Goal: Task Accomplishment & Management: Complete application form

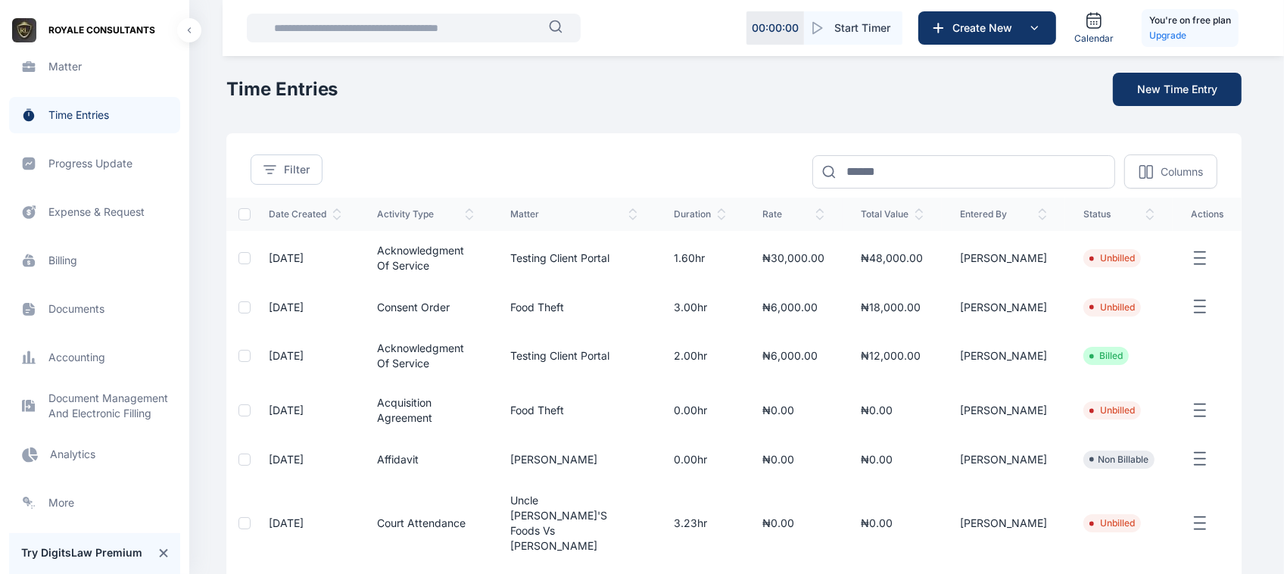
scroll to position [236, 0]
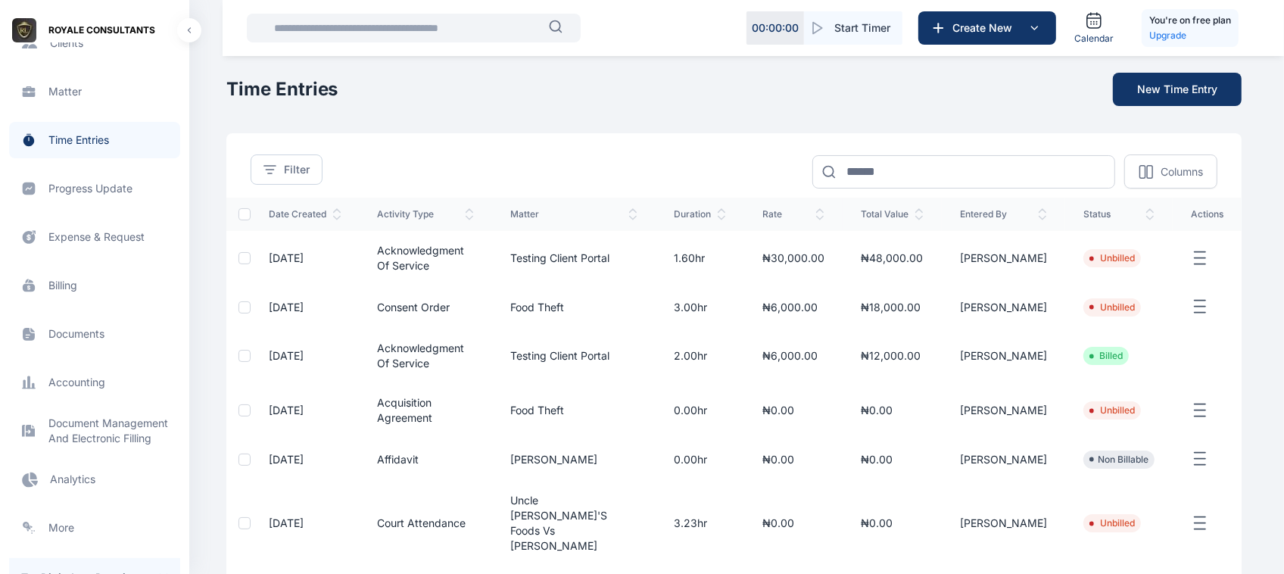
click at [110, 179] on span "Progress Update progress update progress update" at bounding box center [94, 188] width 171 height 36
click at [120, 183] on span "Progress Update progress update progress update" at bounding box center [94, 188] width 171 height 36
click at [104, 189] on span "Progress Update progress update progress update" at bounding box center [94, 188] width 171 height 36
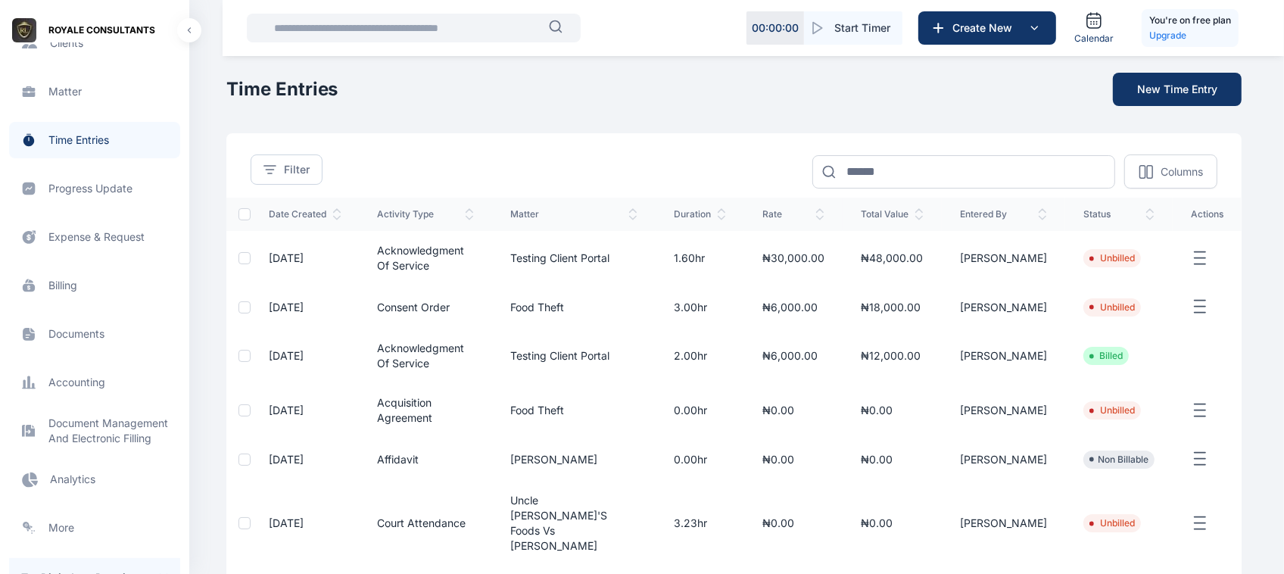
click at [104, 189] on span "Progress Update progress update progress update" at bounding box center [94, 188] width 171 height 36
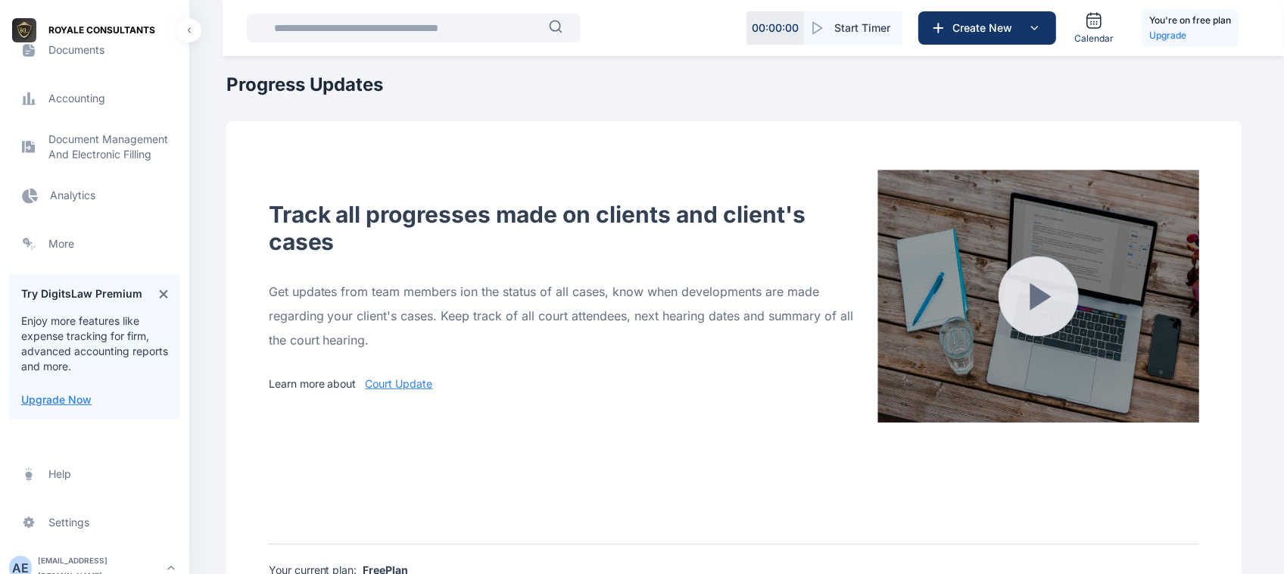
scroll to position [528, 0]
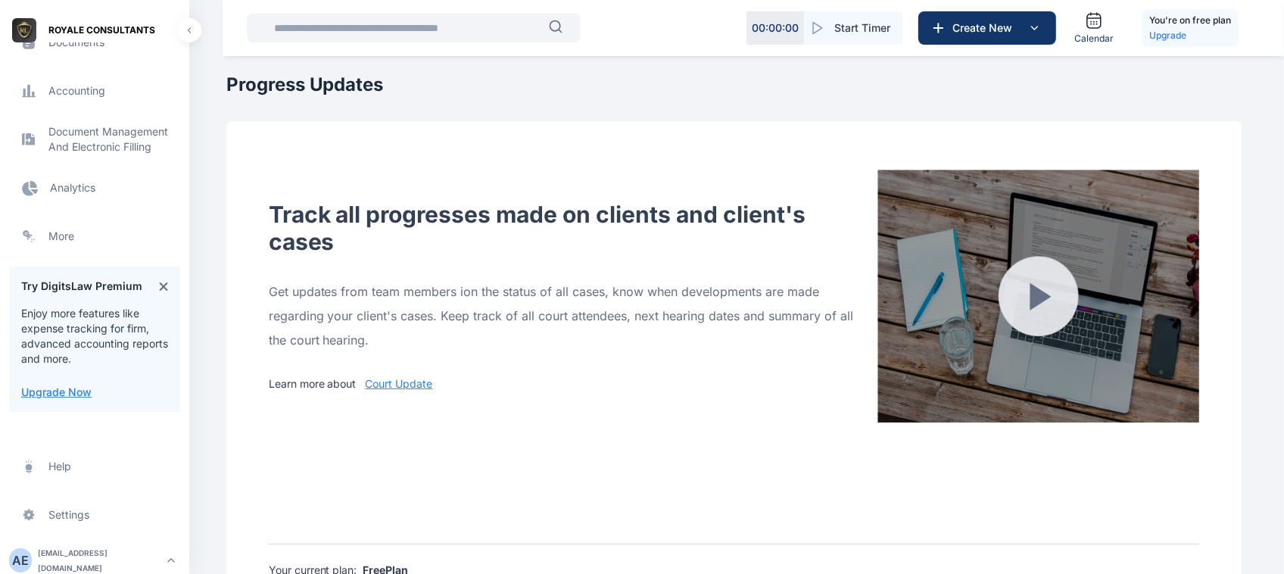
click at [88, 553] on div "[EMAIL_ADDRESS][DOMAIN_NAME]" at bounding box center [100, 560] width 124 height 30
click at [245, 566] on div "Log out" at bounding box center [255, 556] width 113 height 33
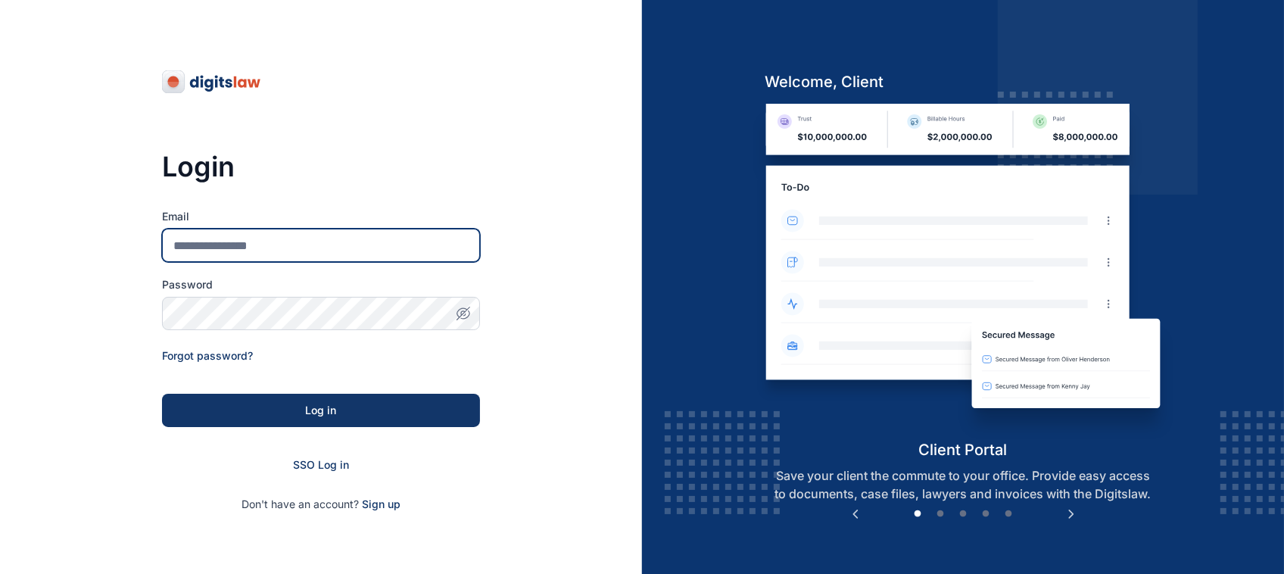
click at [311, 242] on input "Email" at bounding box center [321, 245] width 318 height 33
type input "**********"
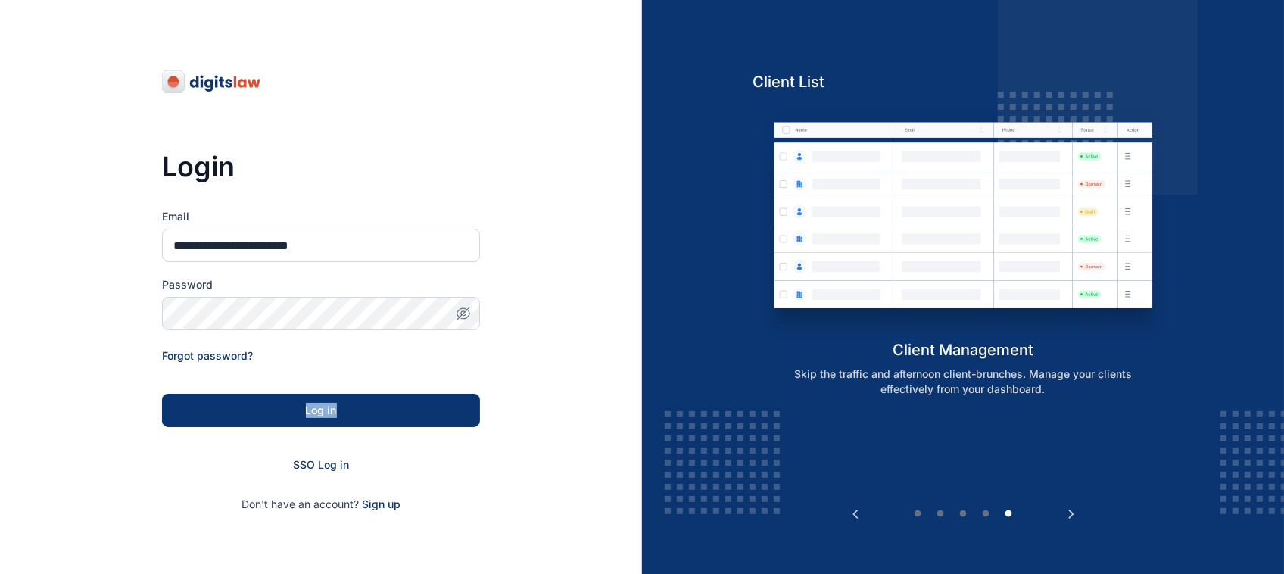
drag, startPoint x: 380, startPoint y: 379, endPoint x: 385, endPoint y: 410, distance: 32.1
click at [385, 410] on form "**********" at bounding box center [321, 360] width 318 height 303
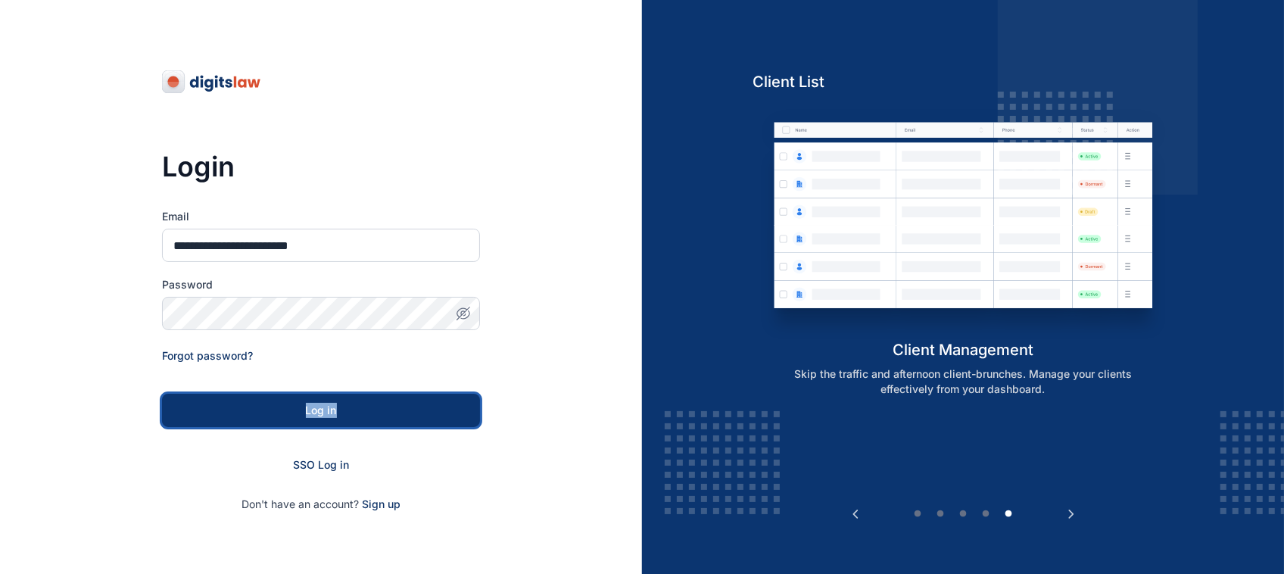
click at [385, 410] on div "Log in" at bounding box center [321, 410] width 270 height 15
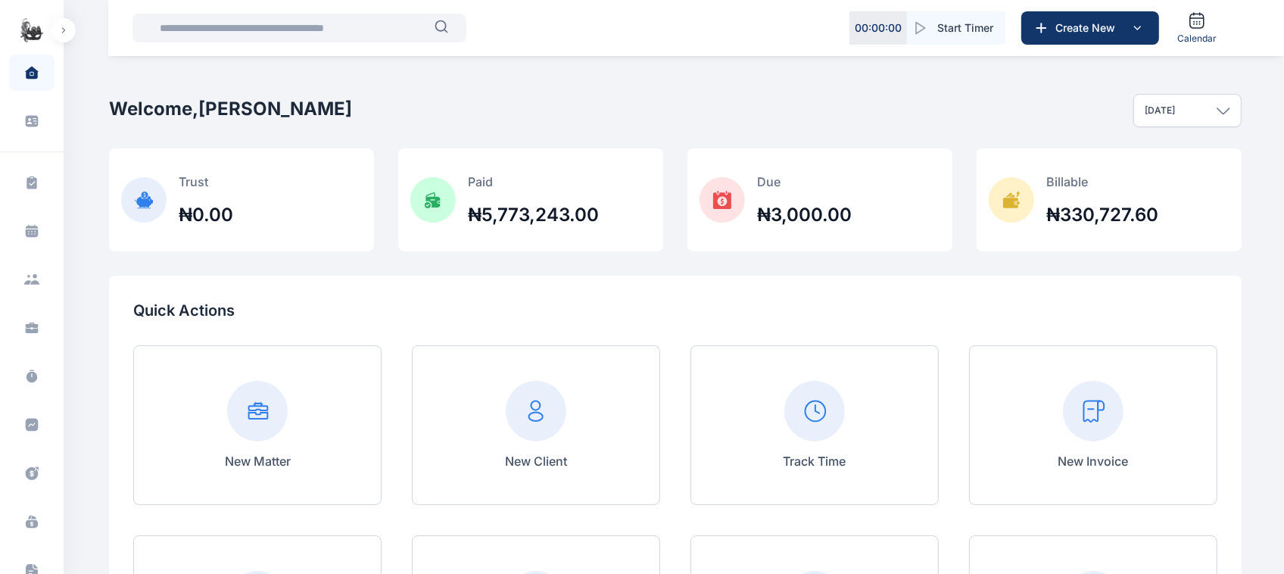
click at [49, 29] on span "Dhaniel" at bounding box center [32, 30] width 64 height 24
click at [63, 28] on icon "button" at bounding box center [63, 30] width 2 height 5
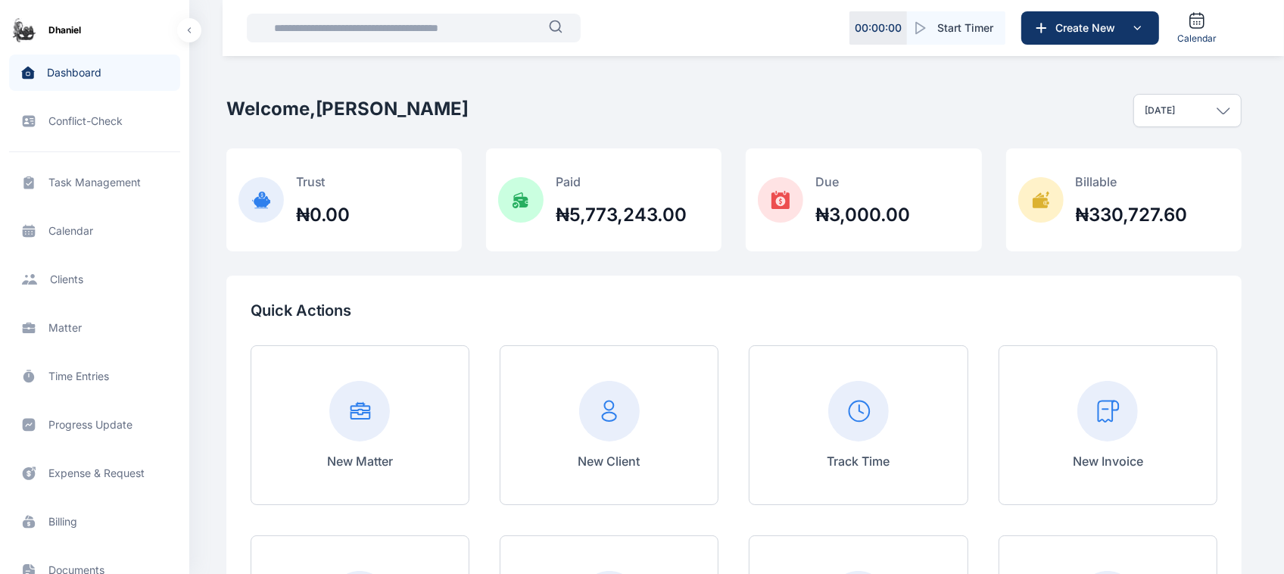
click at [86, 429] on span "Progress Update progress update progress update" at bounding box center [94, 425] width 171 height 36
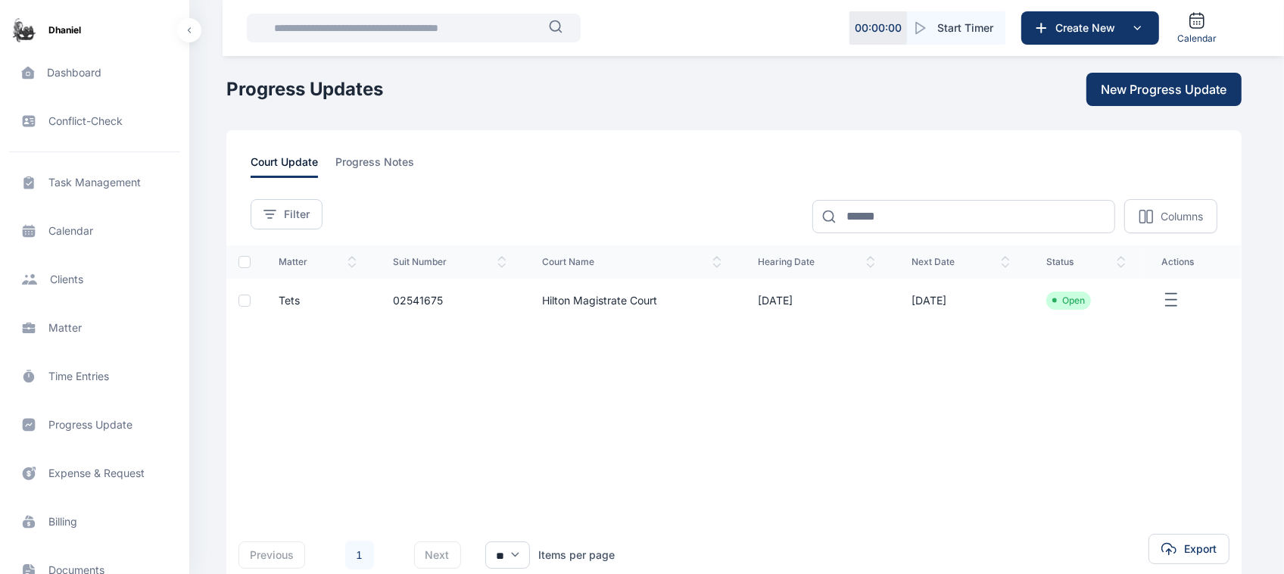
click at [357, 151] on div "**********" at bounding box center [734, 368] width 1016 height 476
click at [1193, 89] on span "New Progress Update" at bounding box center [1165, 89] width 126 height 18
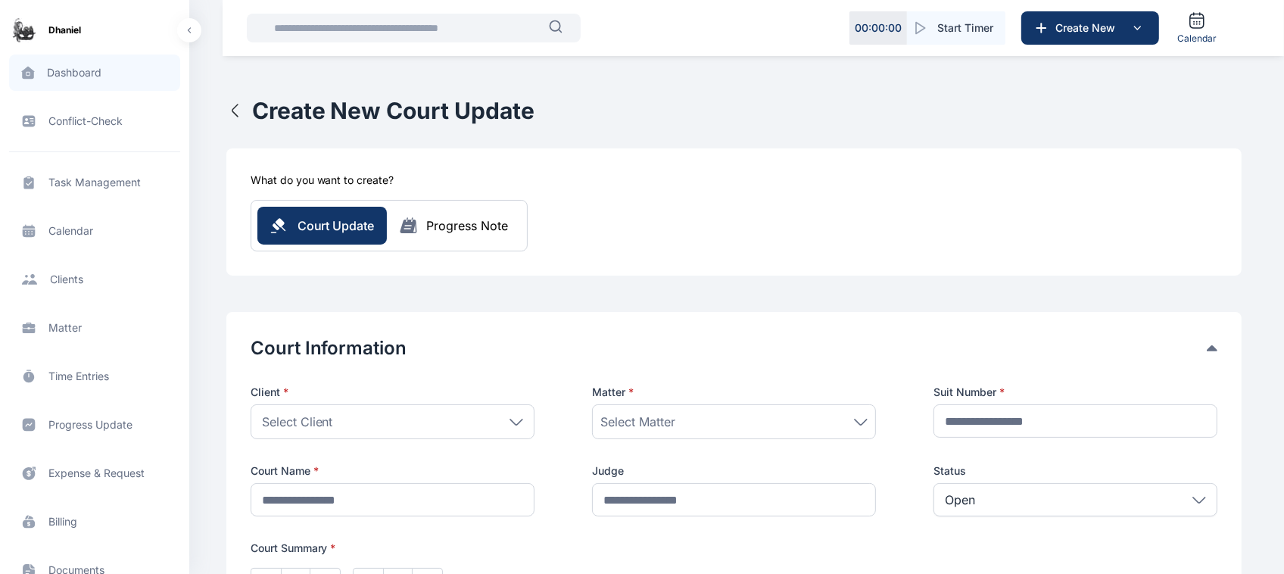
click at [59, 69] on span "Dashboard dashboard dashboard" at bounding box center [94, 73] width 171 height 36
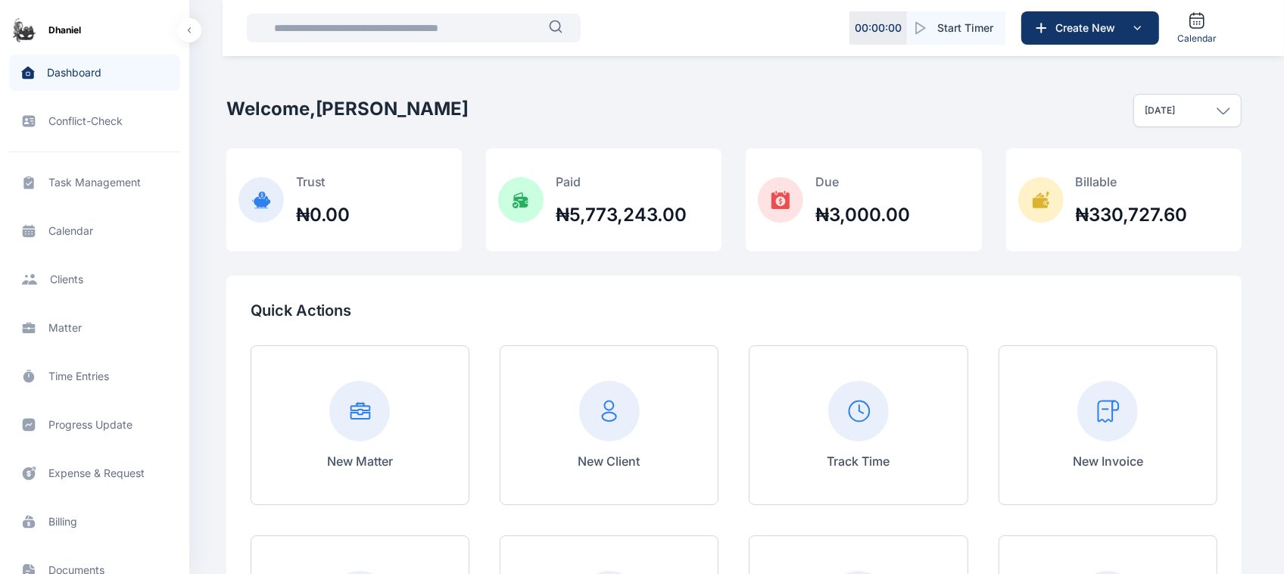
scroll to position [346, 0]
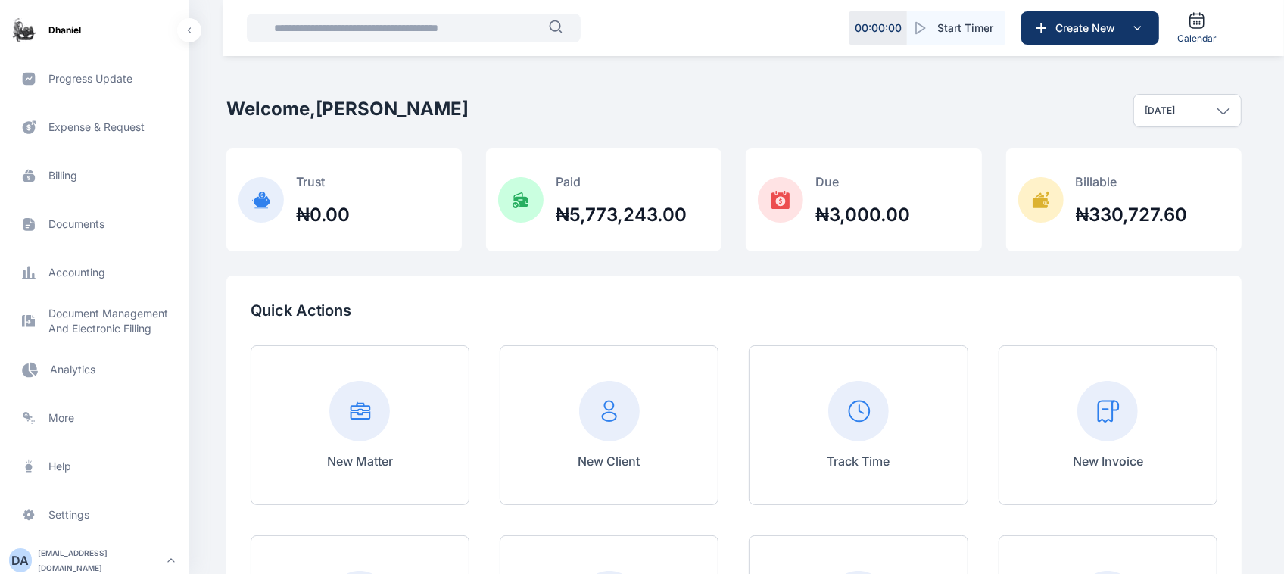
click at [68, 232] on span "Documents documents documents" at bounding box center [94, 224] width 171 height 36
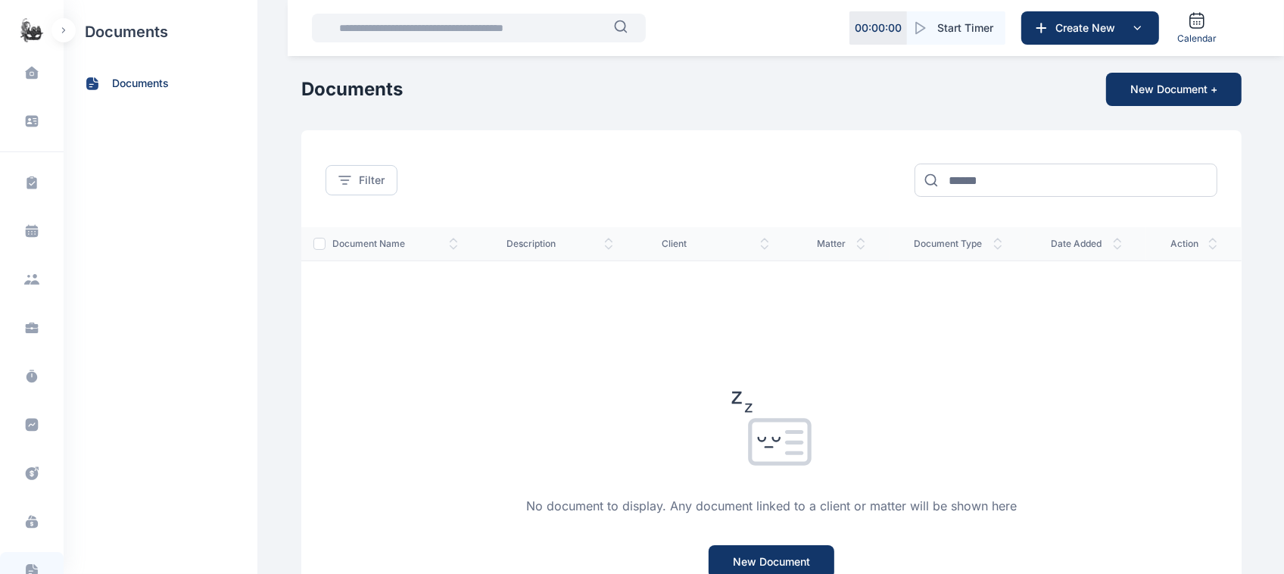
click at [1171, 111] on main "Daniel Adekoya Dhaniel Dashboard dashboard Conflict-Check conflict check Task M…" at bounding box center [773, 413] width 944 height 827
click at [1157, 97] on button "New Document +" at bounding box center [1174, 89] width 136 height 33
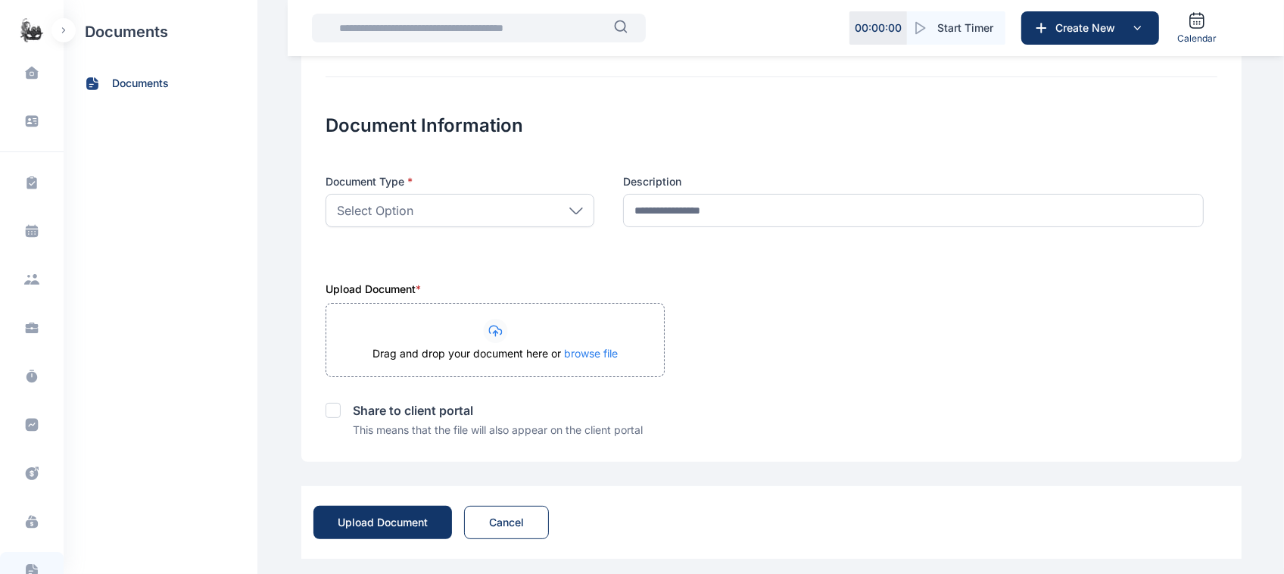
scroll to position [211, 0]
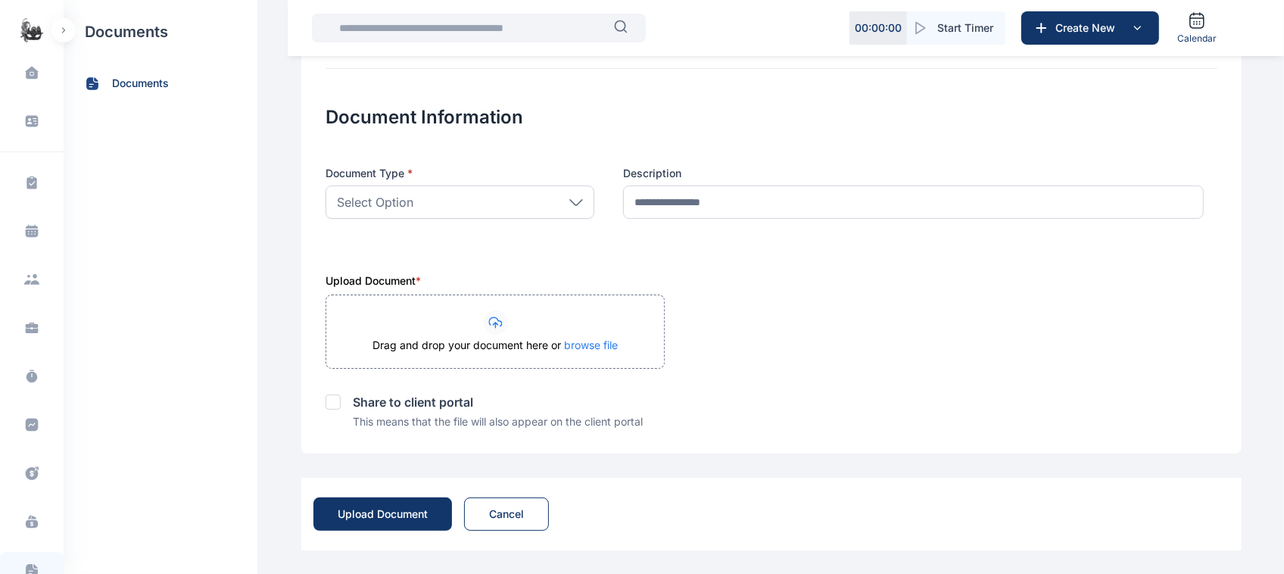
click at [580, 205] on div "Select Option" at bounding box center [460, 202] width 269 height 33
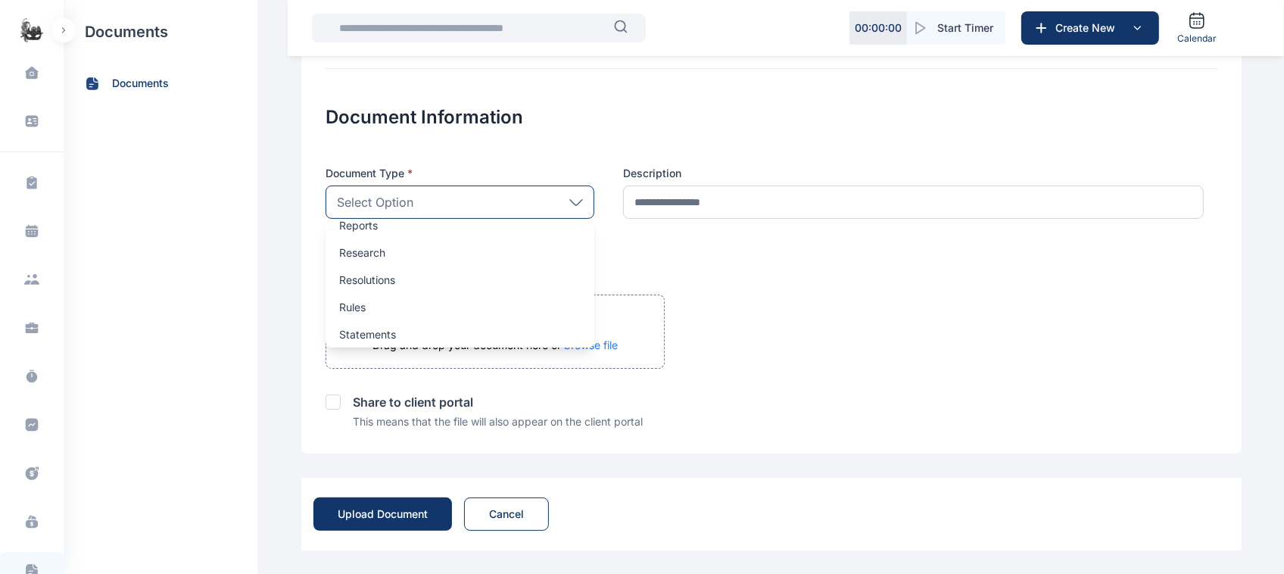
scroll to position [673, 0]
click at [683, 235] on div "Document Type * Select Option Agreements Answers Briefs Closings Communications…" at bounding box center [772, 201] width 892 height 71
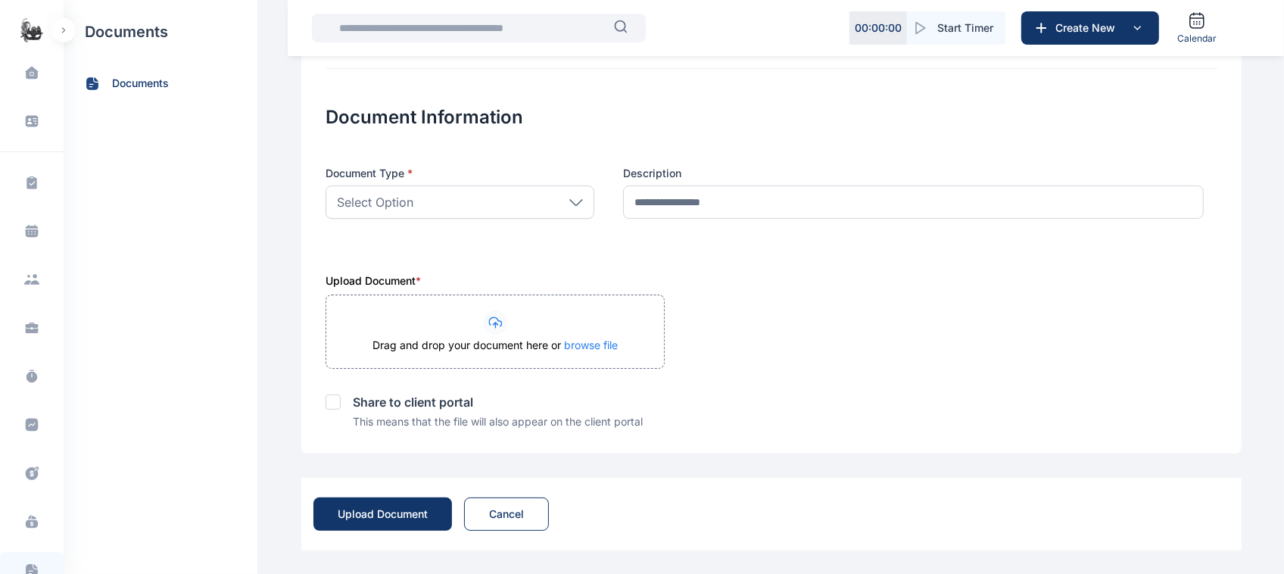
click at [483, 312] on icon at bounding box center [495, 323] width 25 height 24
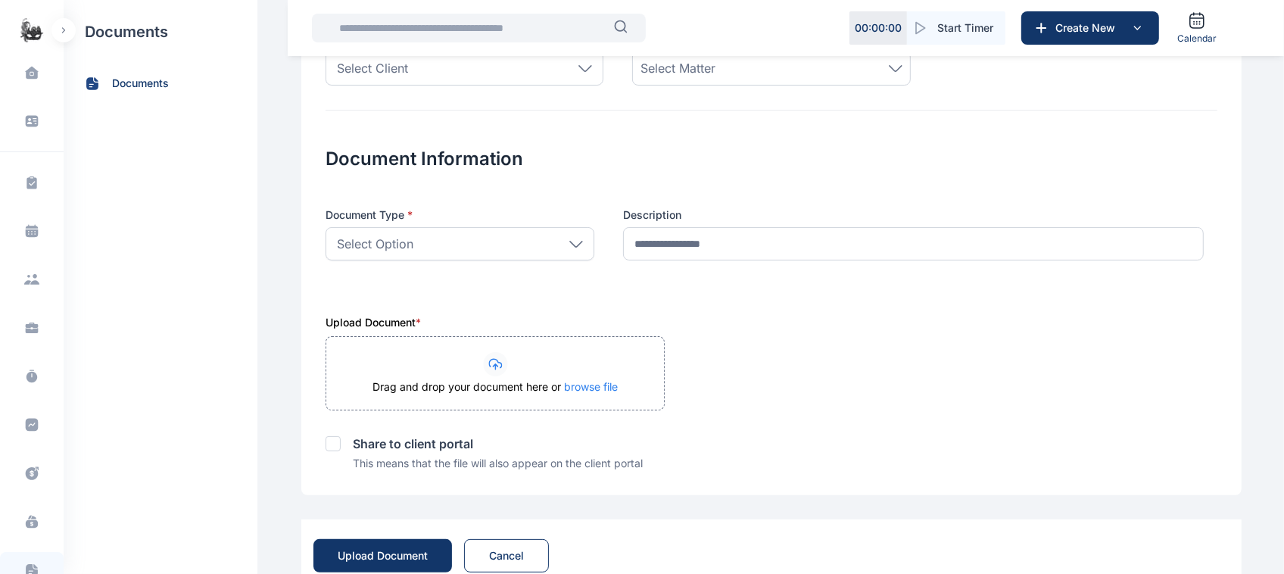
scroll to position [211, 0]
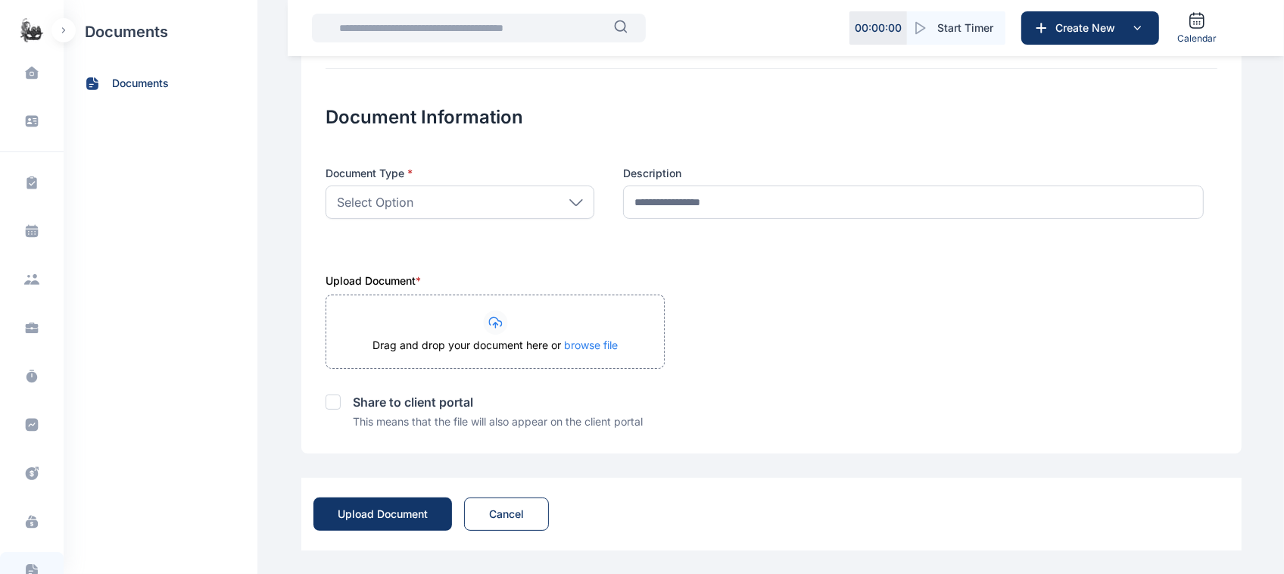
click at [332, 407] on div "Share to client portal" at bounding box center [772, 390] width 892 height 42
click at [748, 379] on div "Share to client portal" at bounding box center [772, 390] width 892 height 42
click at [64, 35] on button "button" at bounding box center [63, 30] width 24 height 24
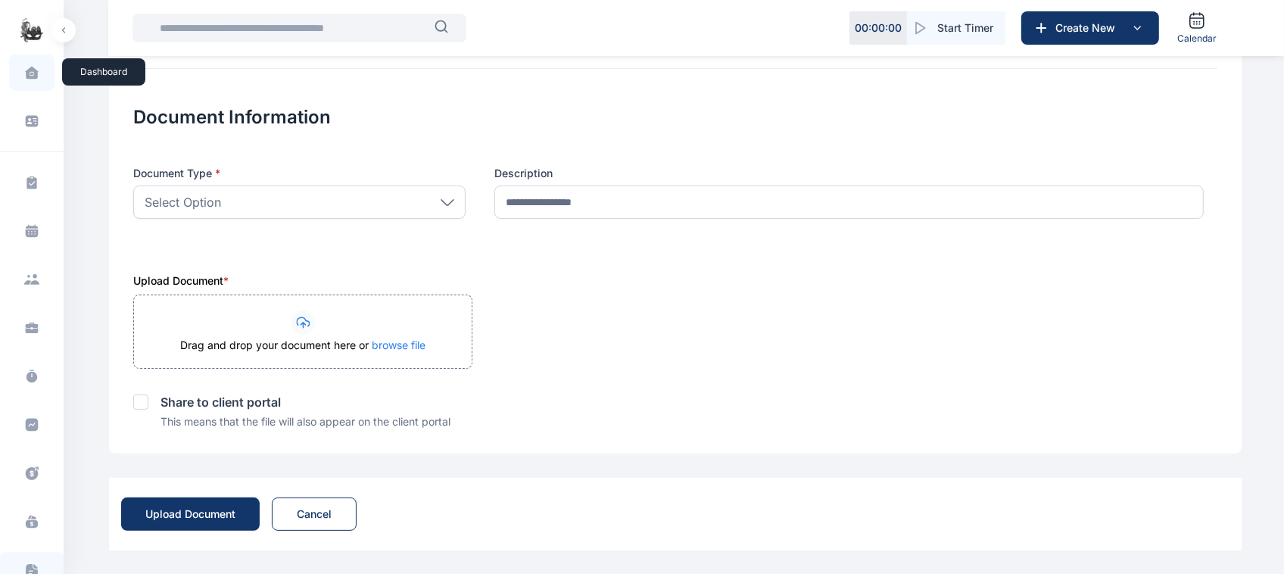
click at [34, 76] on icon at bounding box center [31, 73] width 13 height 12
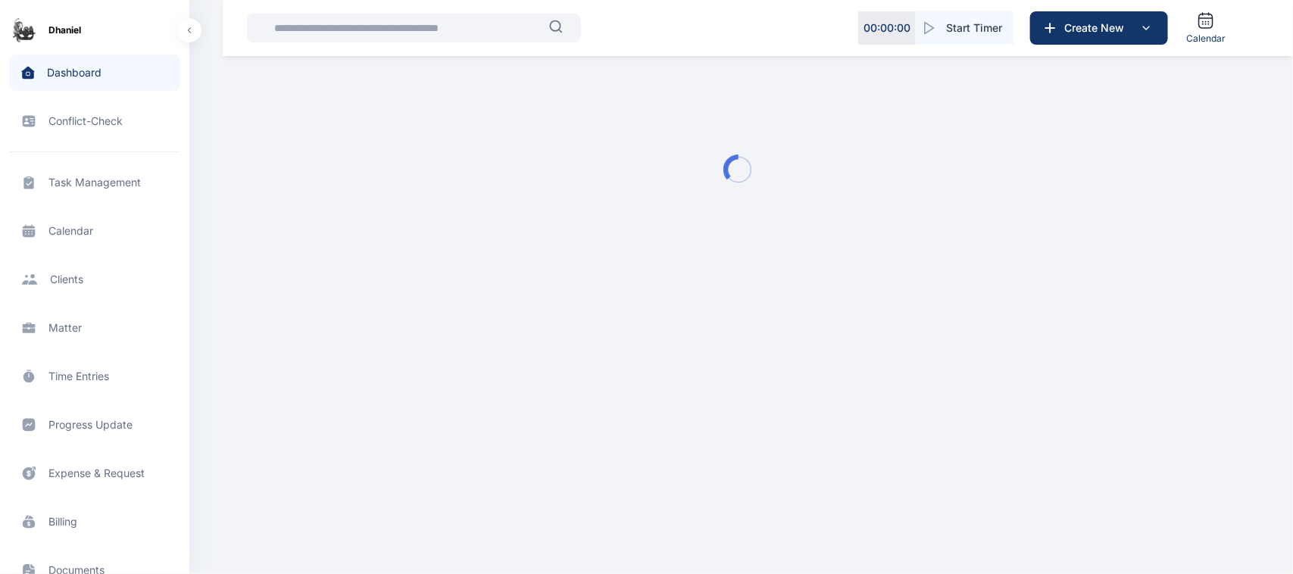
click at [64, 328] on span "Matter matter matter" at bounding box center [94, 328] width 171 height 36
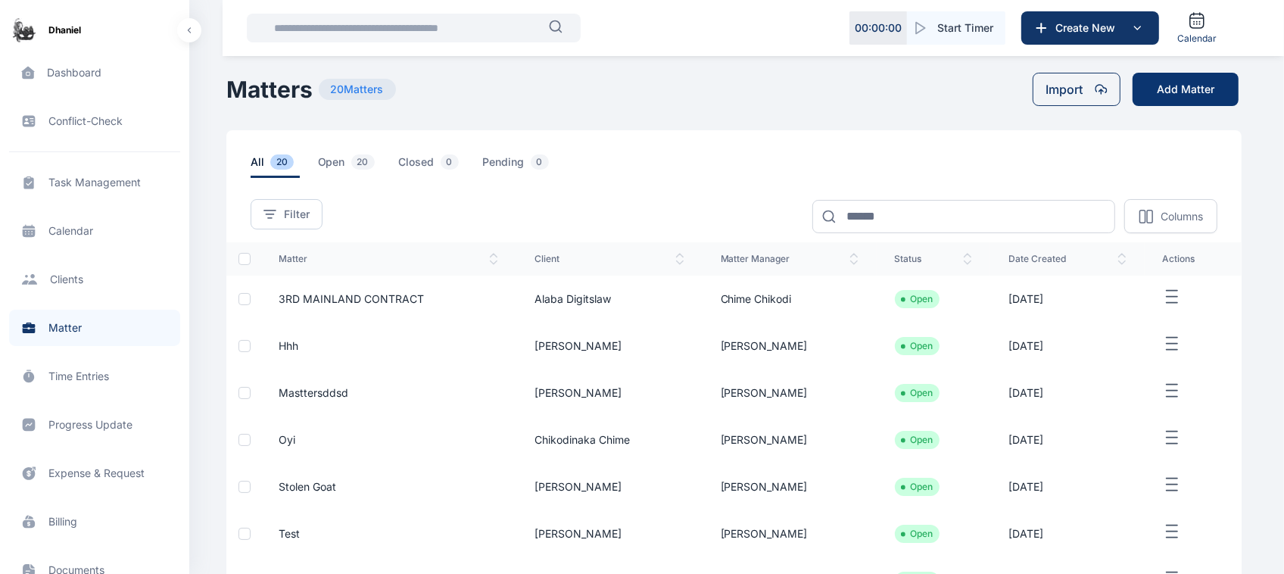
click at [1178, 101] on button "Add Matter" at bounding box center [1186, 89] width 106 height 33
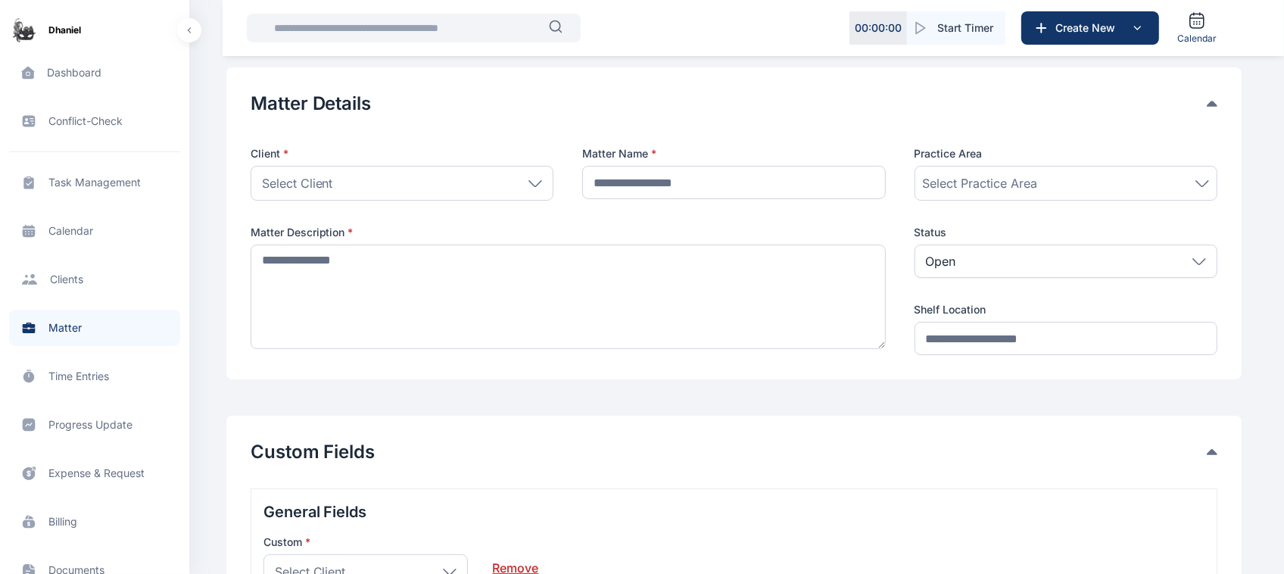
scroll to position [63, 0]
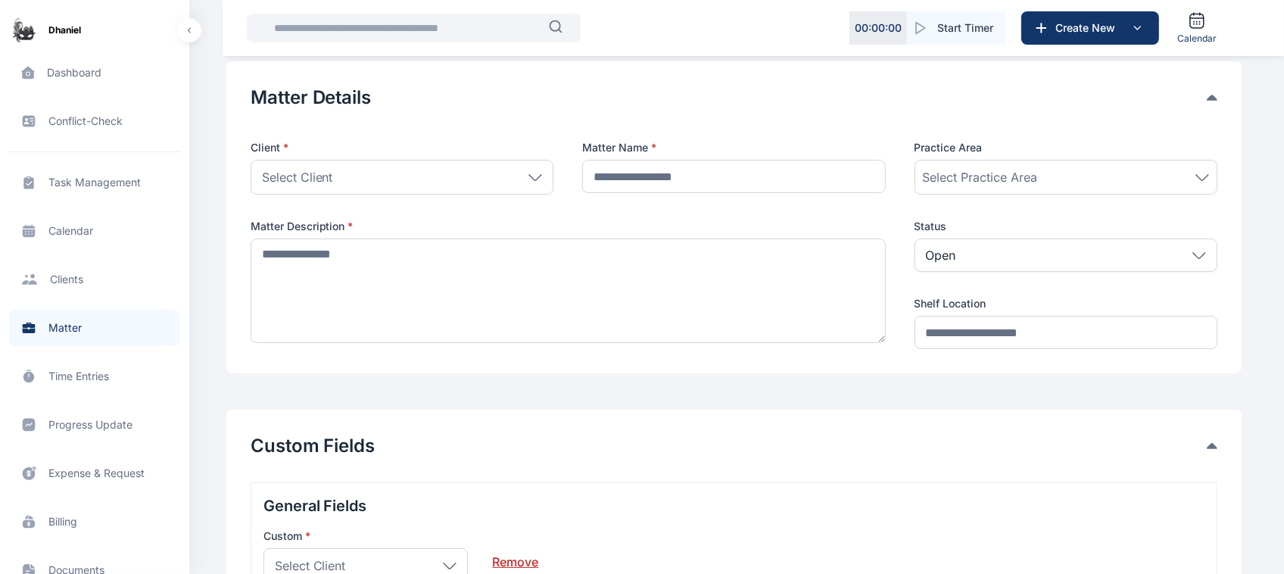
click at [1069, 172] on div "Select Practice Area" at bounding box center [1066, 177] width 286 height 18
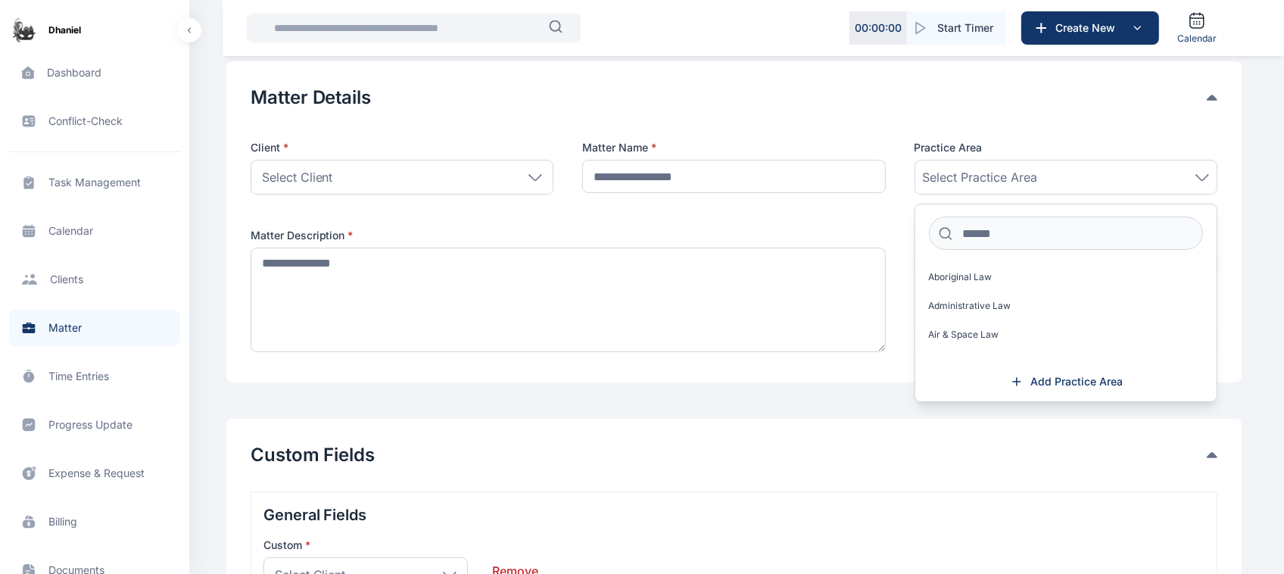
click at [1069, 172] on div "Select Practice Area" at bounding box center [1066, 177] width 286 height 18
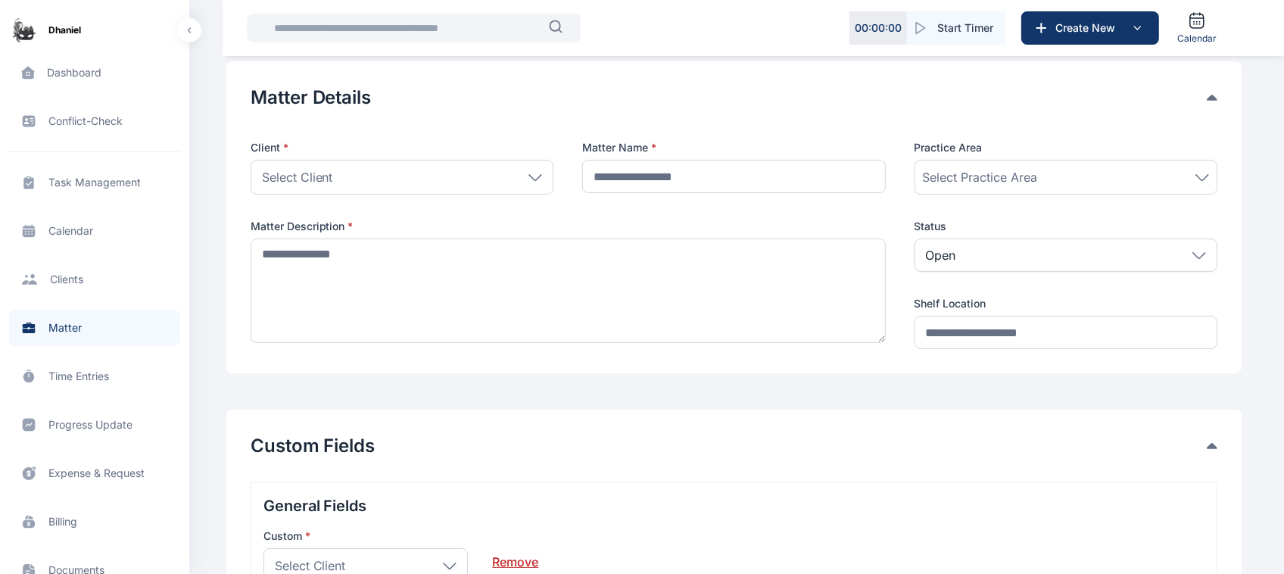
click at [674, 463] on div "Custom Fields General Fields Custom * Select Client Individual Omodare Damilola…" at bounding box center [734, 542] width 967 height 217
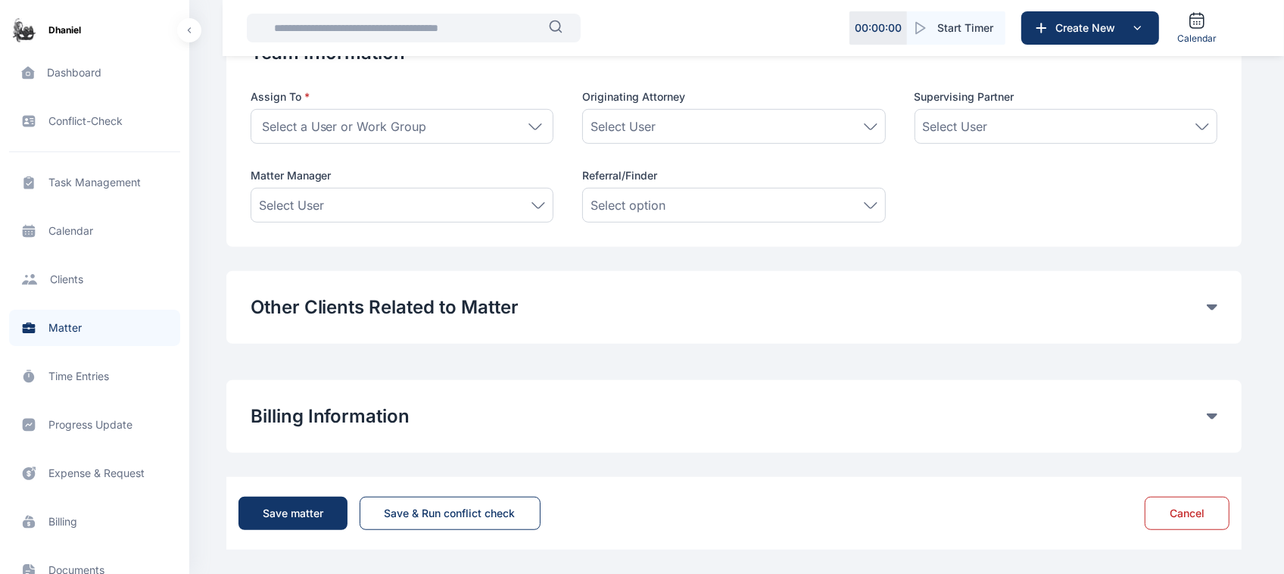
scroll to position [0, 0]
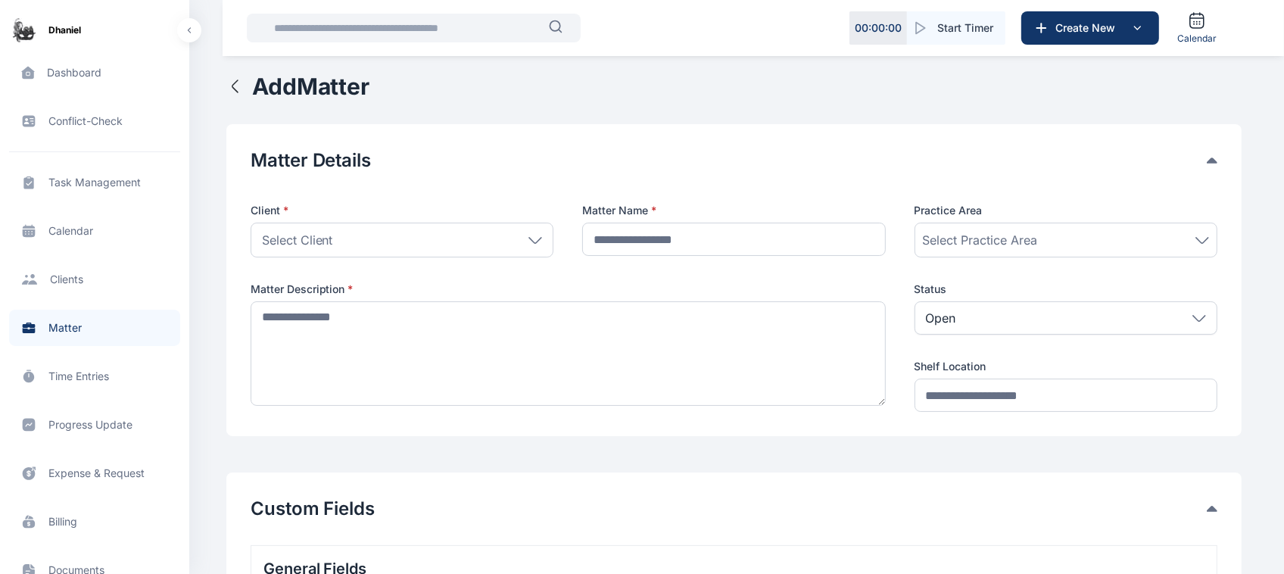
click at [828, 214] on label "Matter Name *" at bounding box center [733, 210] width 303 height 15
click at [844, 245] on input "text" at bounding box center [733, 239] width 303 height 33
type input "**********"
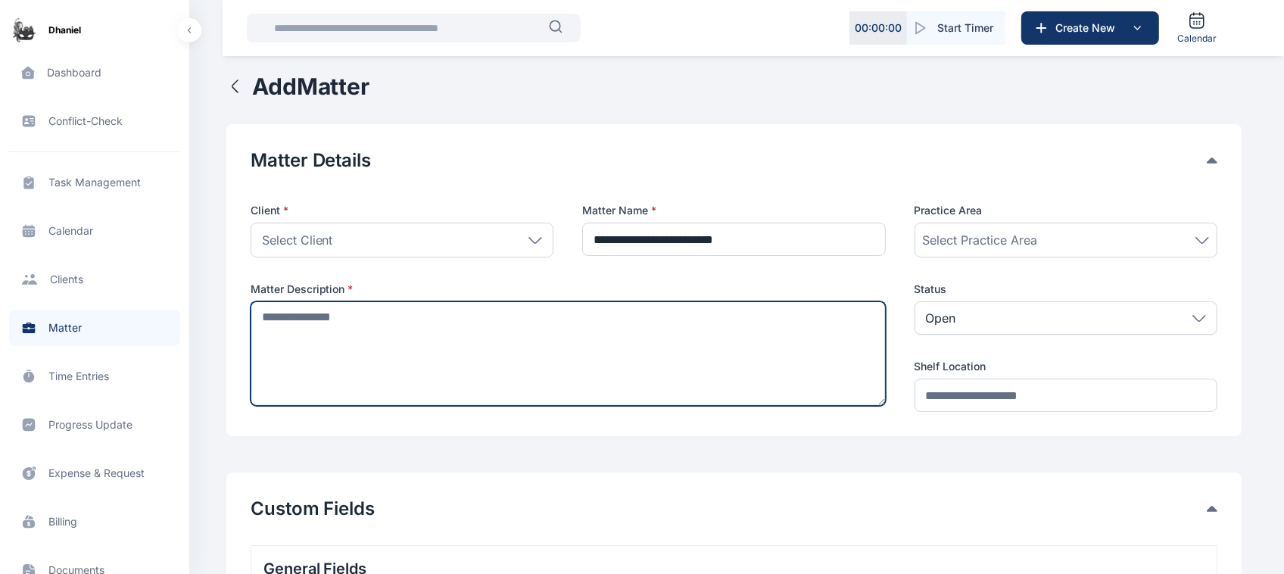
click at [762, 339] on textarea at bounding box center [568, 353] width 635 height 105
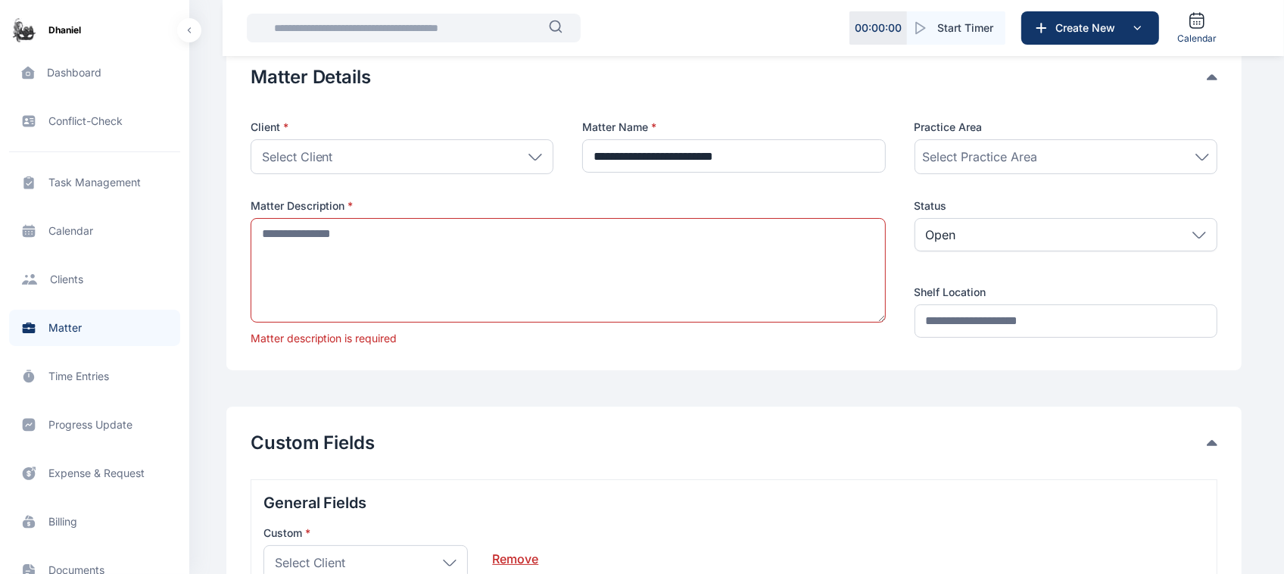
scroll to position [95, 0]
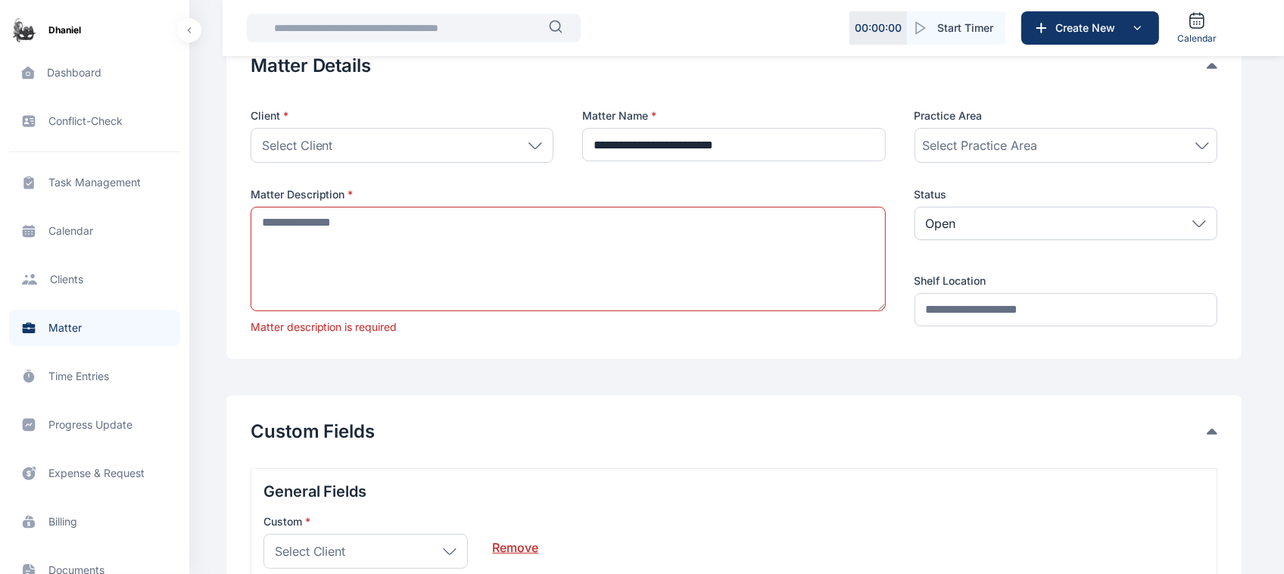
click at [633, 338] on div "**********" at bounding box center [734, 194] width 1016 height 329
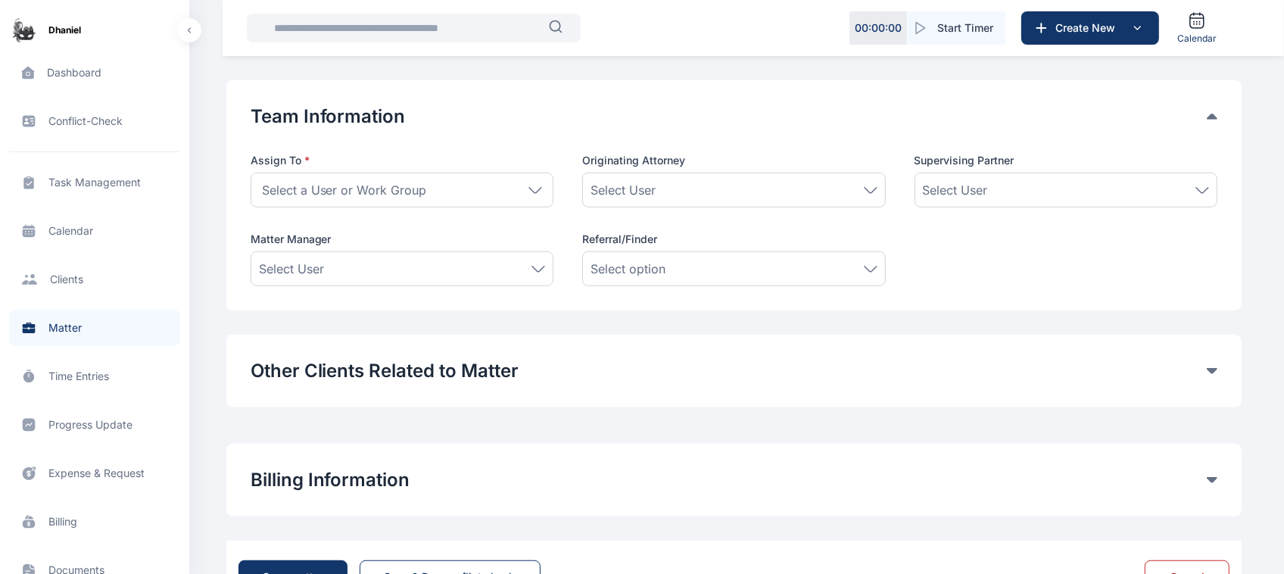
scroll to position [872, 0]
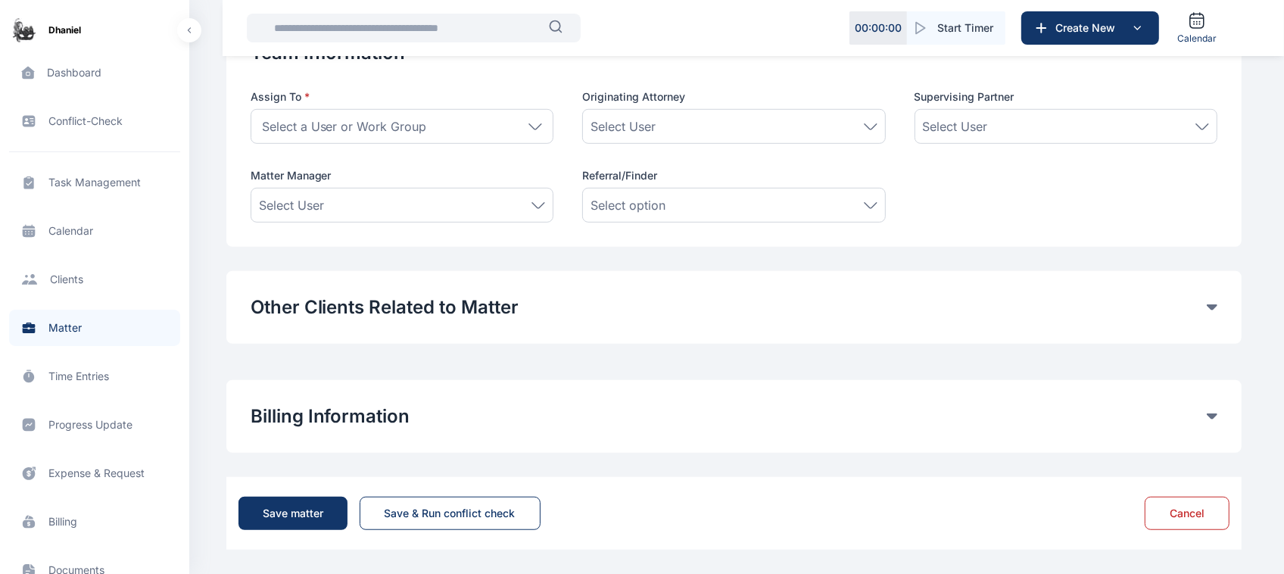
click at [659, 333] on div "Other Clients Related to Matter Here, you can link other contacts beyond the Ma…" at bounding box center [734, 307] width 1016 height 73
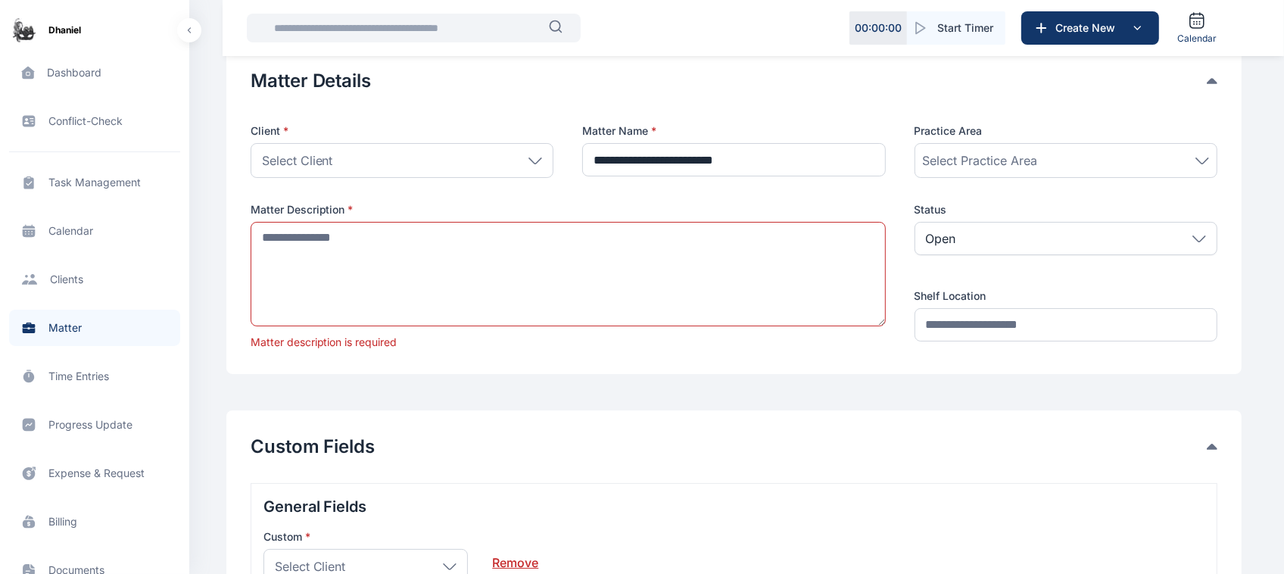
scroll to position [0, 0]
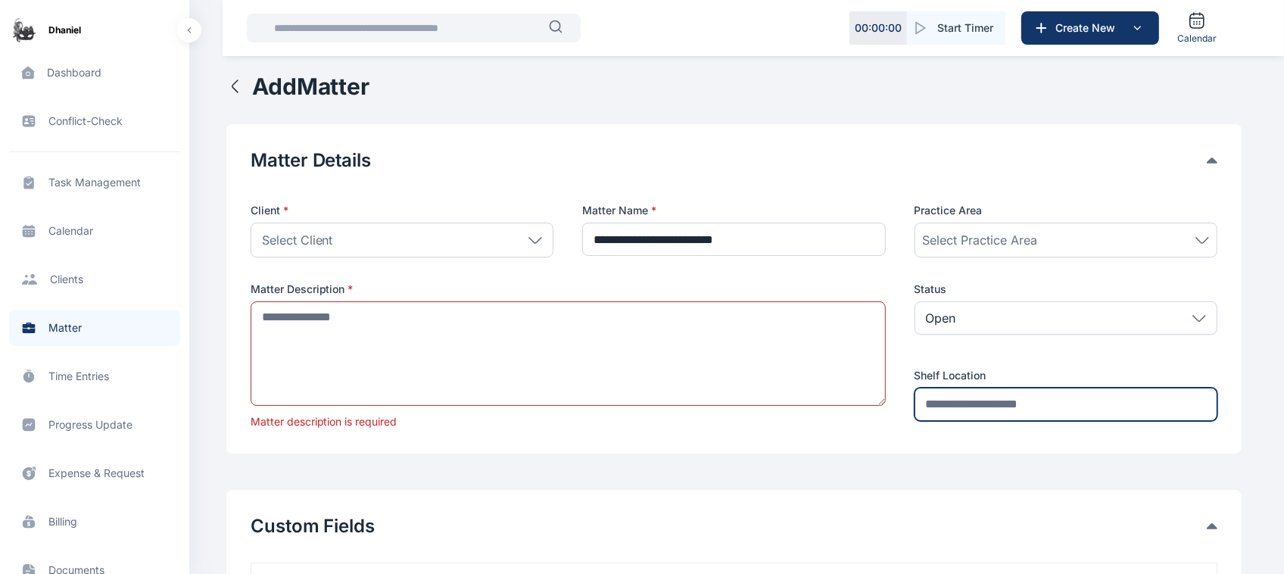
click at [1017, 399] on input "text" at bounding box center [1066, 404] width 303 height 33
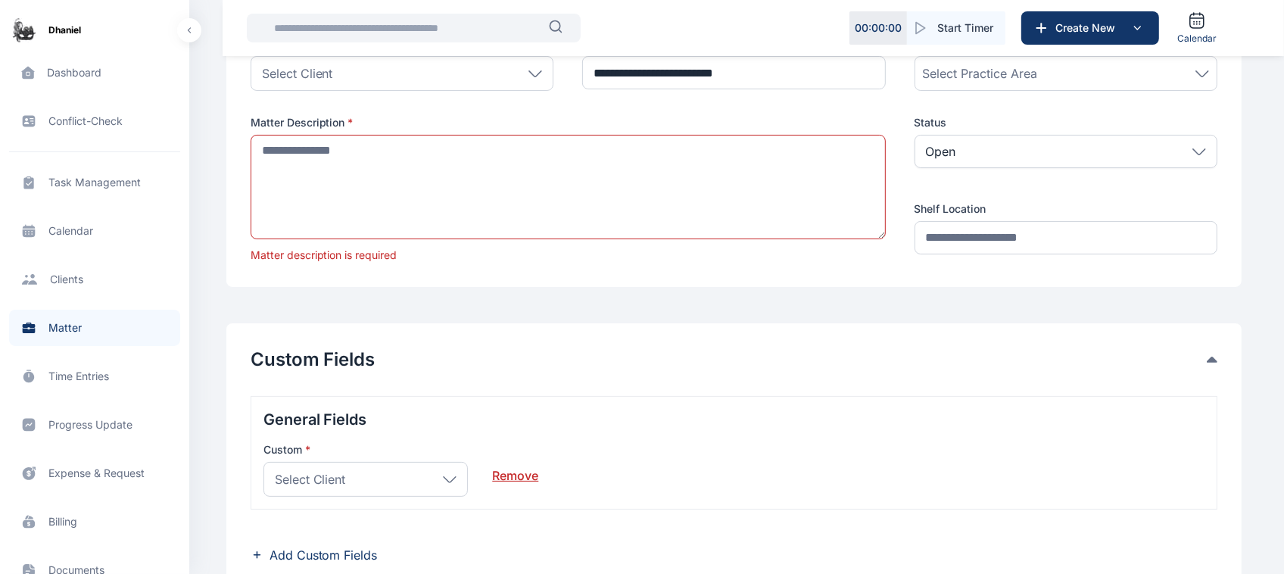
scroll to position [142, 0]
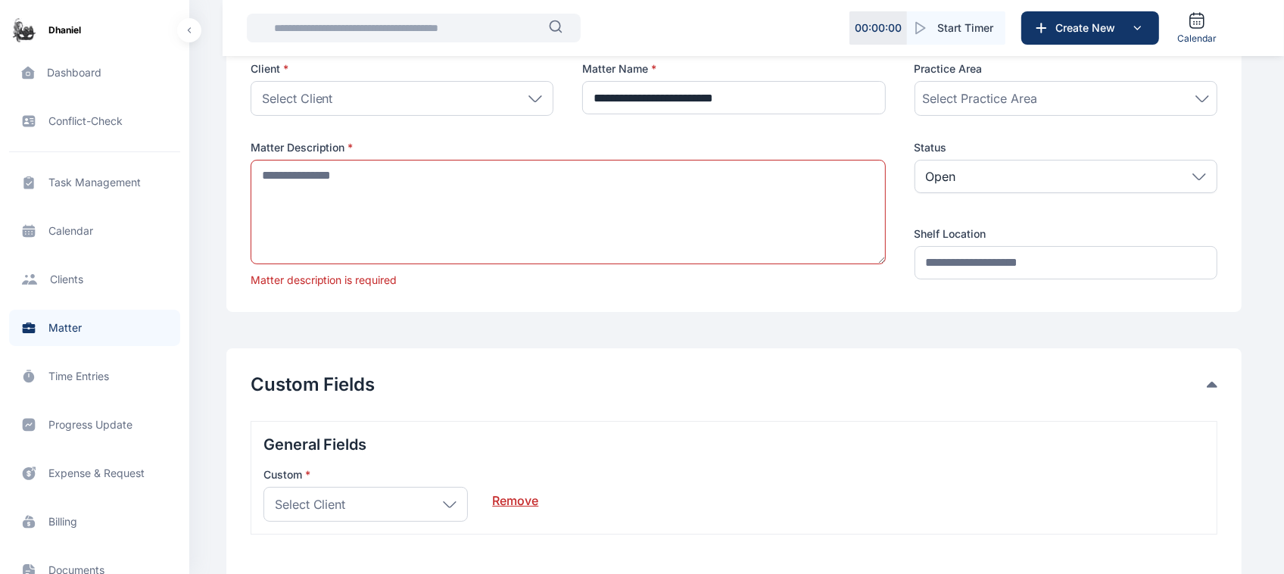
click at [523, 361] on div "Custom Fields General Fields Custom * Select Client Individual Omodare Damilola…" at bounding box center [734, 480] width 1016 height 265
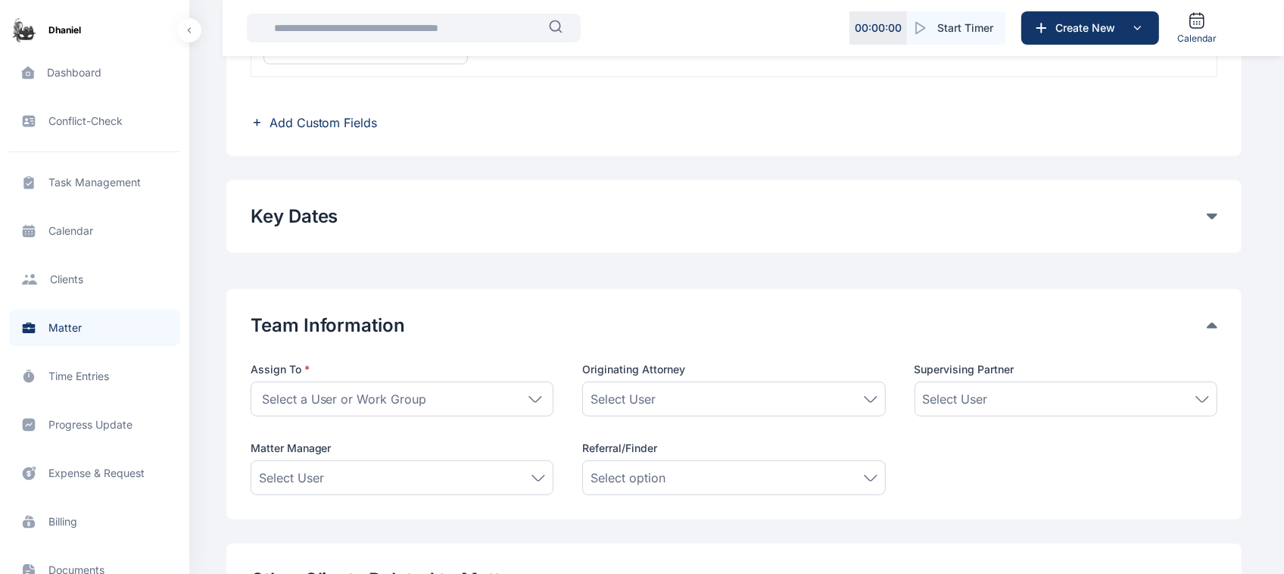
scroll to position [0, 0]
